Goal: Information Seeking & Learning: Learn about a topic

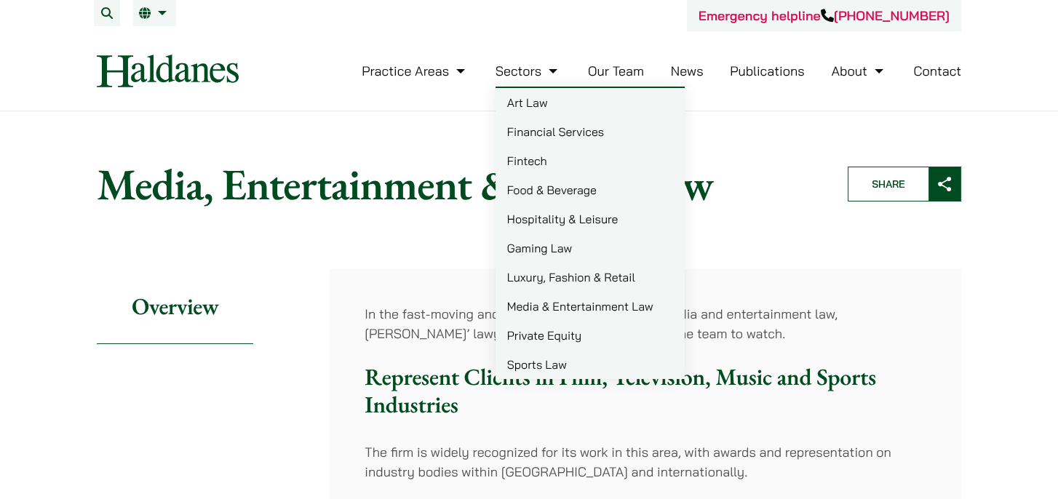
click at [567, 274] on link "Luxury, Fashion & Retail" at bounding box center [589, 277] width 189 height 29
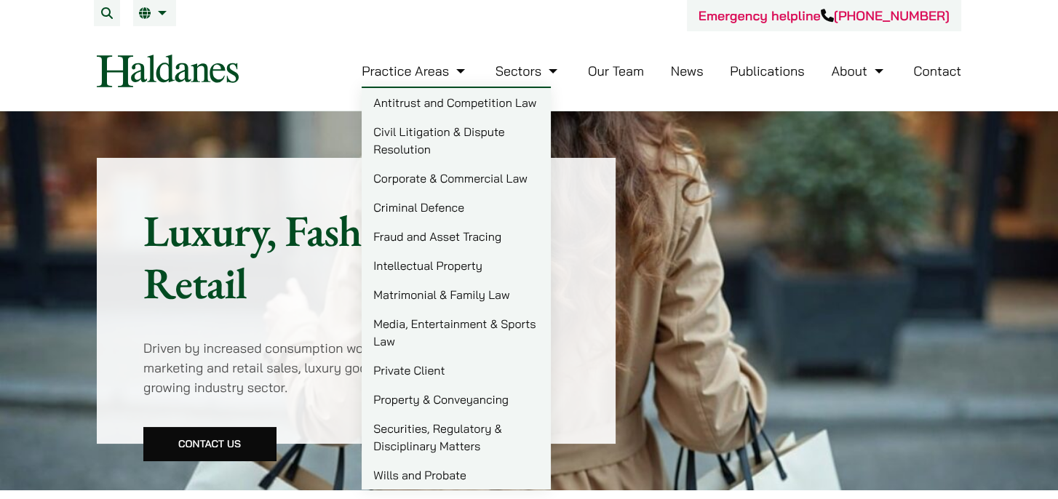
click at [441, 174] on link "Corporate & Commercial Law" at bounding box center [456, 178] width 189 height 29
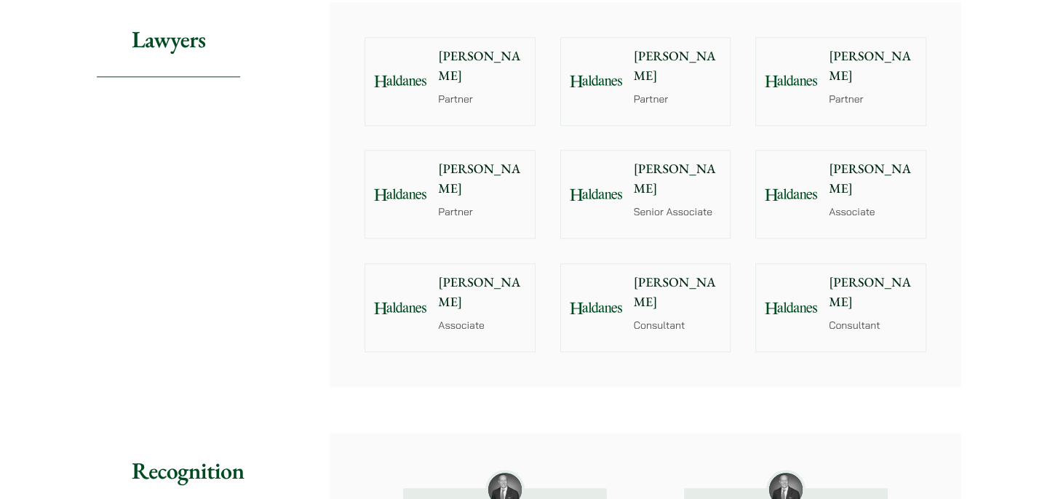
scroll to position [1528, 0]
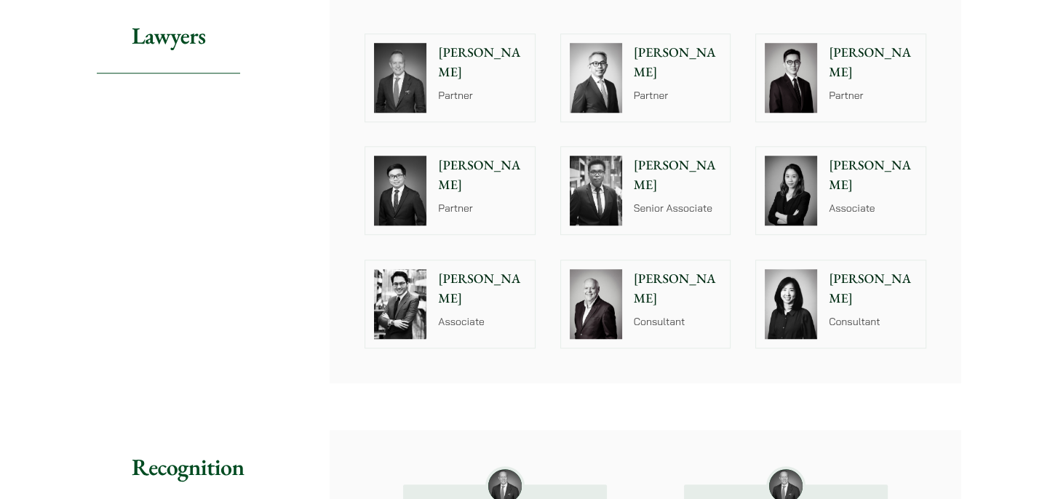
click at [804, 188] on img at bounding box center [791, 191] width 52 height 70
click at [434, 278] on div at bounding box center [400, 303] width 70 height 87
click at [610, 188] on img at bounding box center [596, 191] width 52 height 70
click at [458, 201] on p "Partner" at bounding box center [482, 208] width 88 height 15
click at [813, 69] on img at bounding box center [791, 78] width 52 height 70
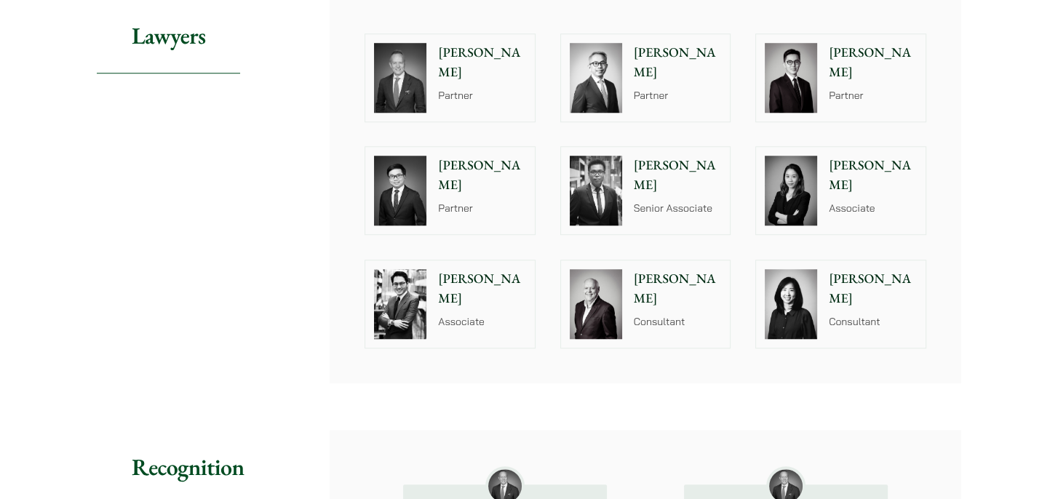
click at [641, 66] on div "Michael Leow Partner" at bounding box center [681, 77] width 100 height 87
click at [415, 67] on img at bounding box center [400, 78] width 52 height 70
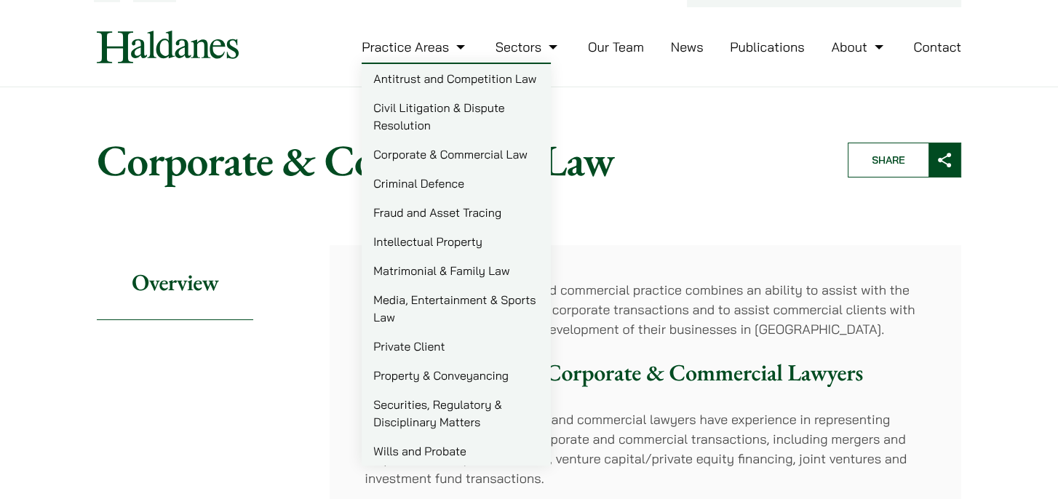
scroll to position [0, 0]
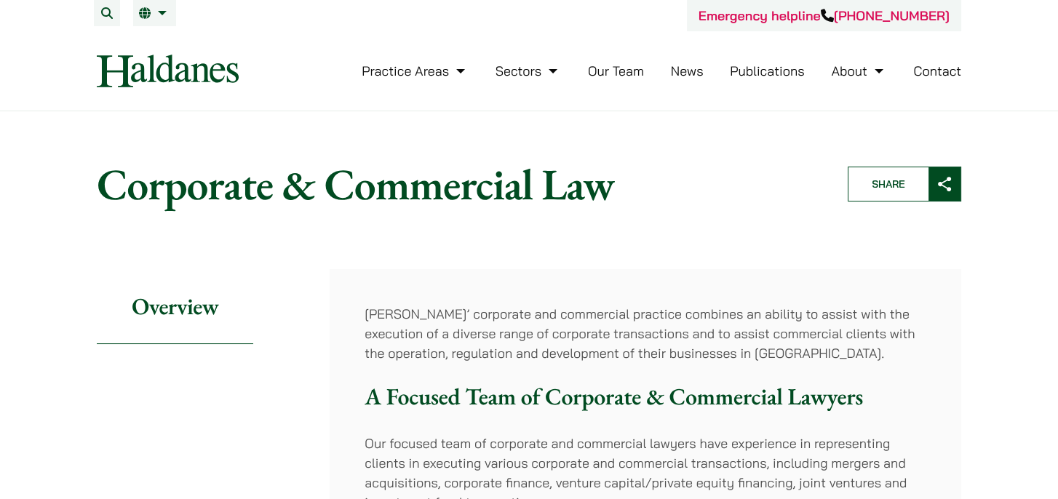
click at [614, 71] on link "Our Team" at bounding box center [616, 71] width 56 height 17
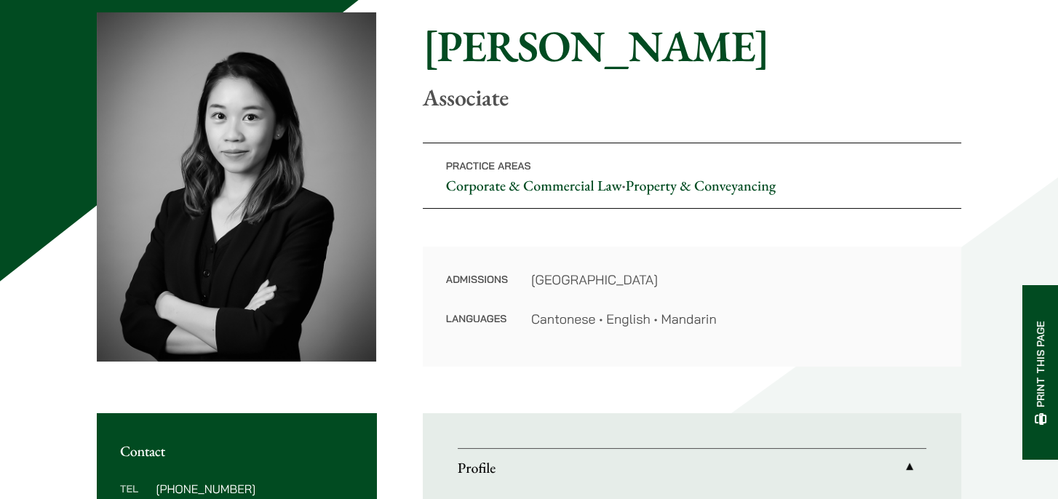
scroll to position [509, 0]
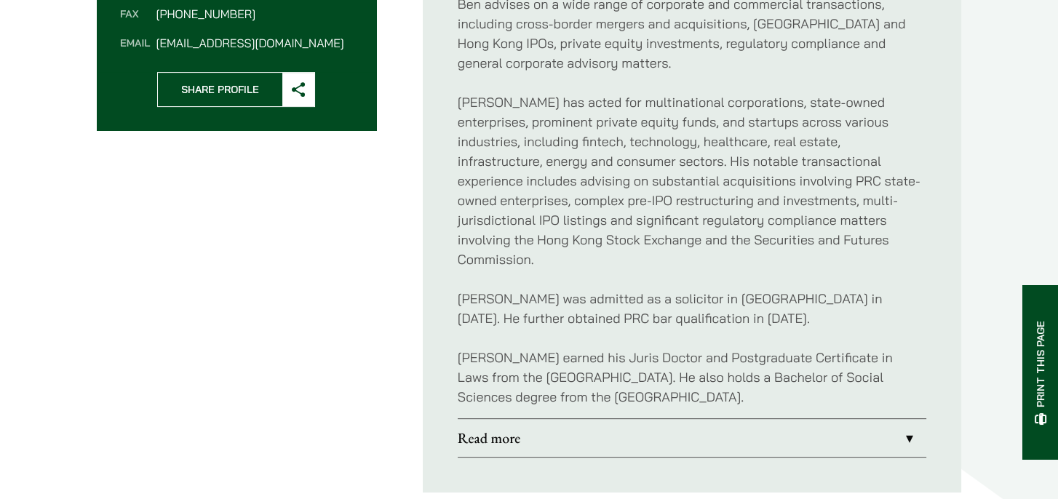
scroll to position [655, 0]
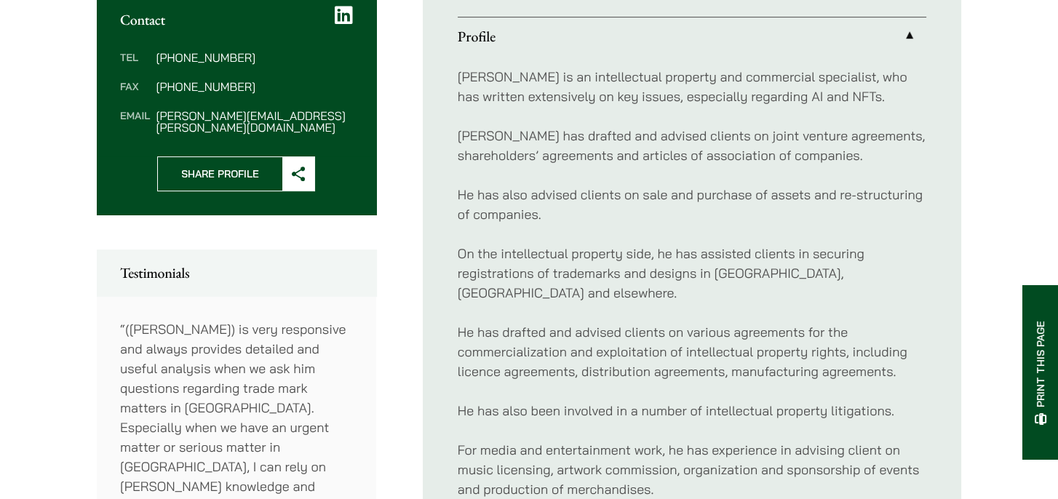
scroll to position [800, 0]
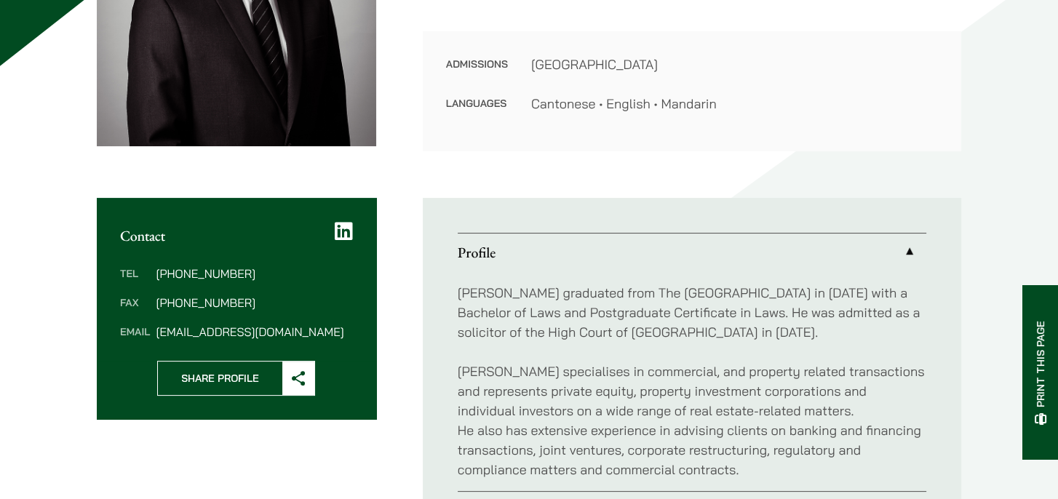
scroll to position [364, 0]
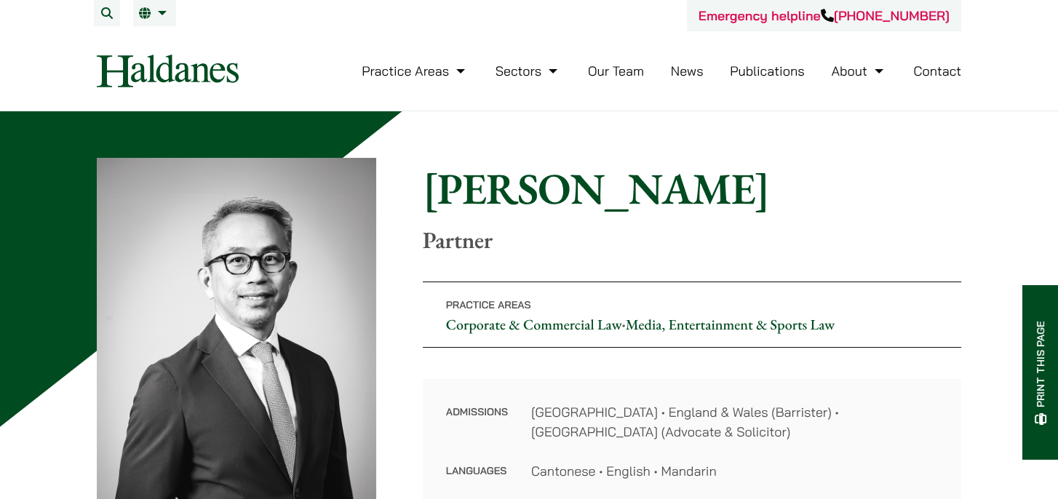
scroll to position [291, 0]
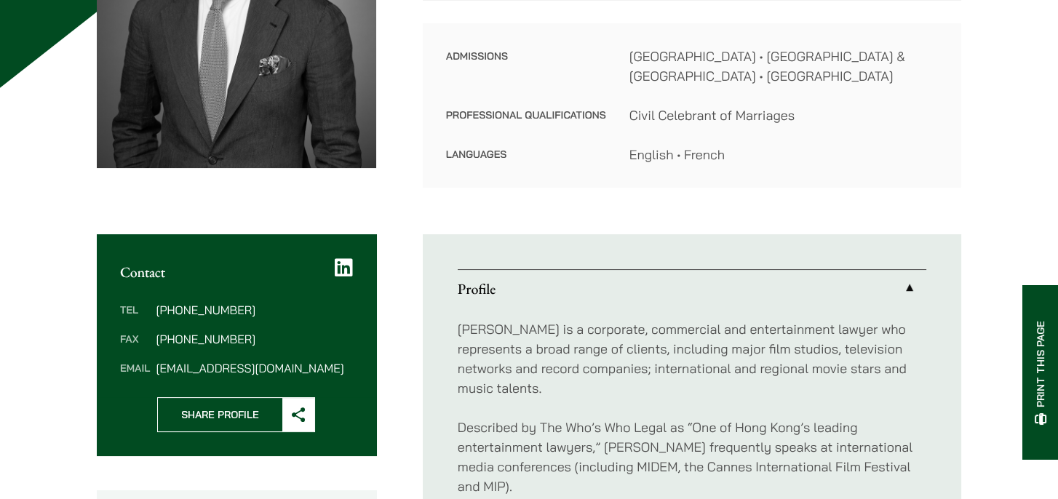
scroll to position [437, 0]
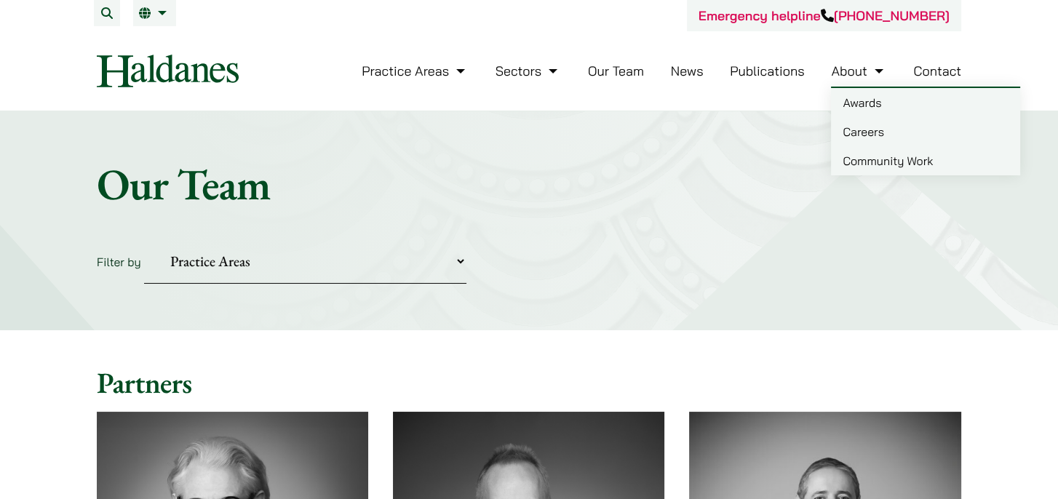
click at [941, 76] on link "Contact" at bounding box center [937, 71] width 48 height 17
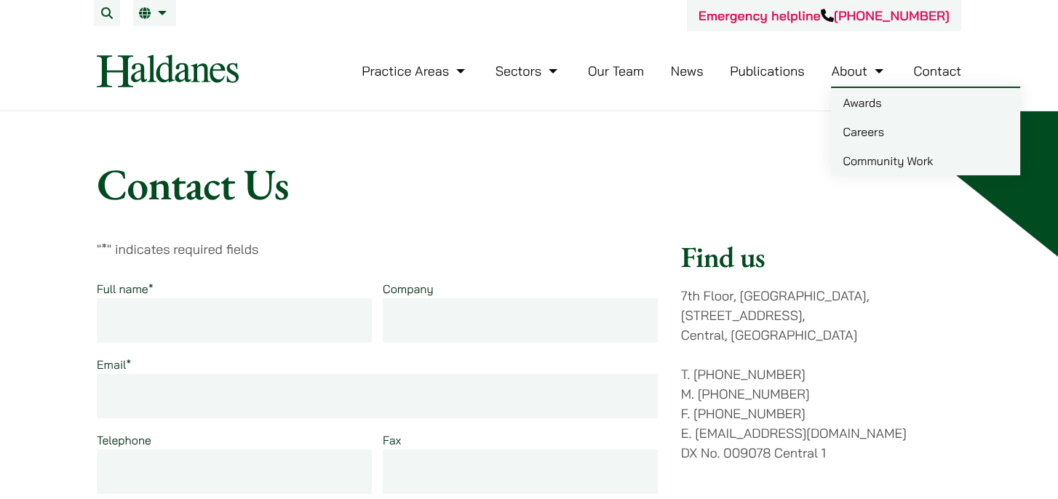
click at [858, 103] on link "Awards" at bounding box center [925, 102] width 189 height 29
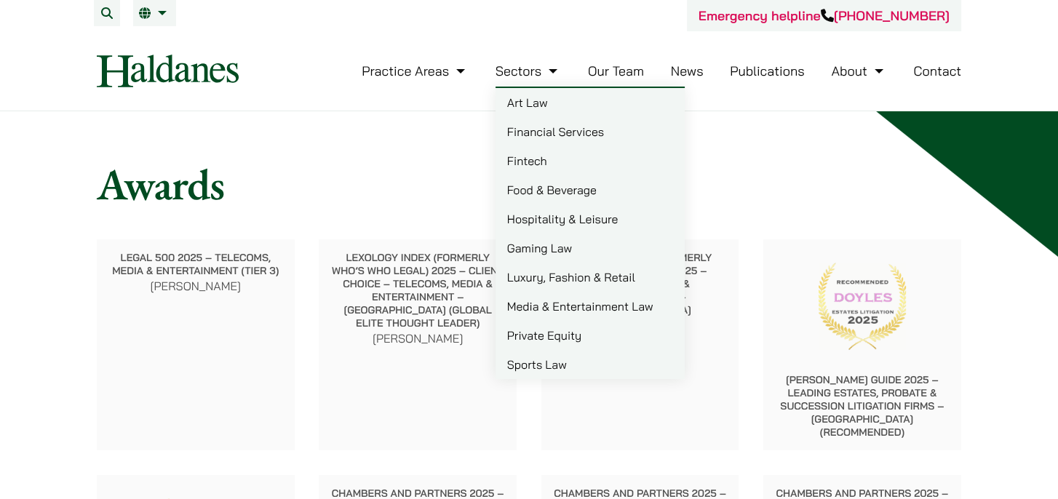
click at [551, 274] on link "Luxury, Fashion & Retail" at bounding box center [589, 277] width 189 height 29
